Goal: Transaction & Acquisition: Obtain resource

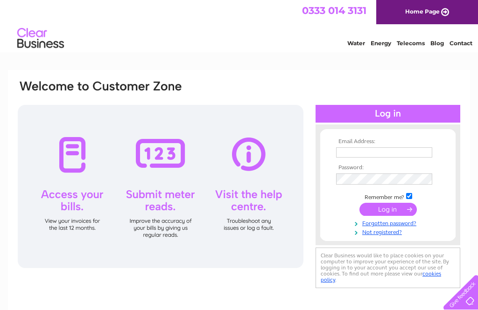
click at [353, 152] on input "text" at bounding box center [384, 152] width 96 height 10
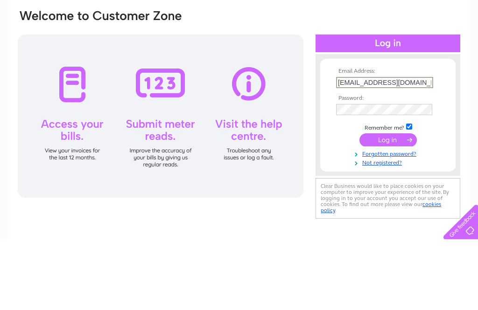
type input "Grahamdoyles@hotmail.co.uk"
click at [390, 204] on input "submit" at bounding box center [387, 210] width 57 height 13
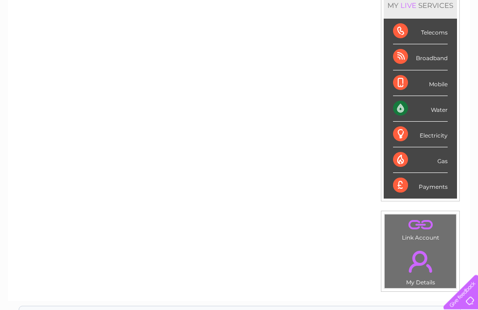
scroll to position [133, 0]
click at [426, 109] on div "Water" at bounding box center [420, 109] width 55 height 26
click at [447, 108] on div "Water" at bounding box center [420, 109] width 55 height 26
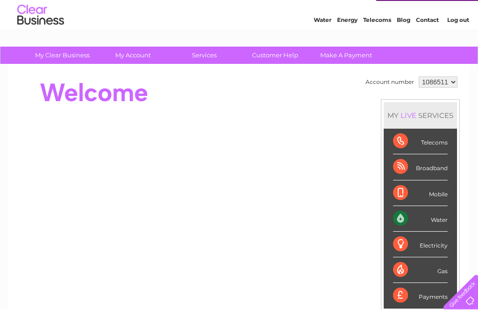
scroll to position [0, 0]
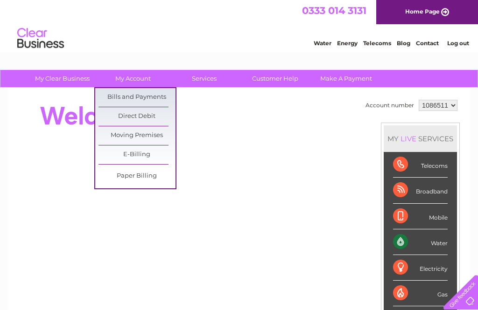
click at [153, 92] on link "Bills and Payments" at bounding box center [136, 97] width 77 height 19
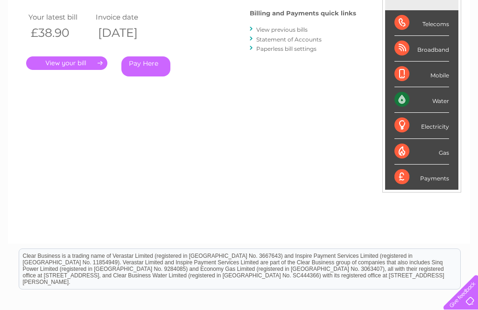
scroll to position [150, 0]
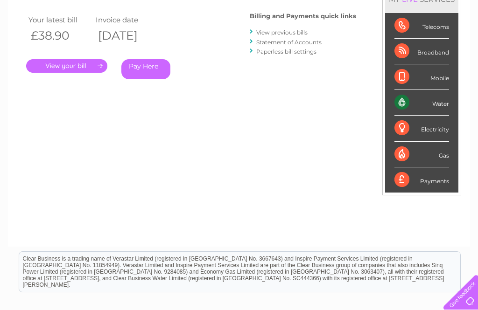
click at [73, 63] on link "." at bounding box center [66, 66] width 81 height 14
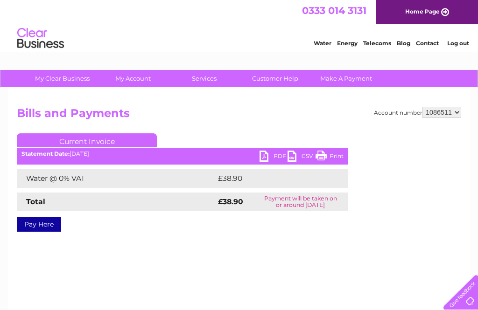
click at [268, 154] on link "PDF" at bounding box center [273, 158] width 28 height 14
